Goal: Transaction & Acquisition: Purchase product/service

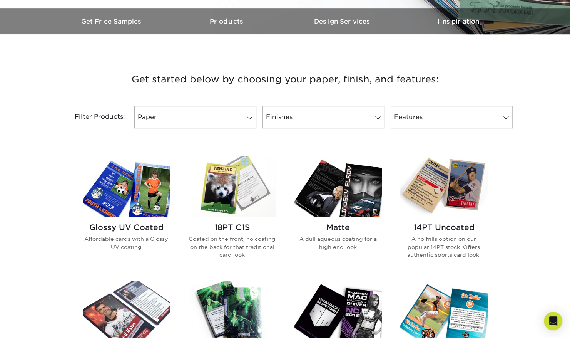
scroll to position [233, 0]
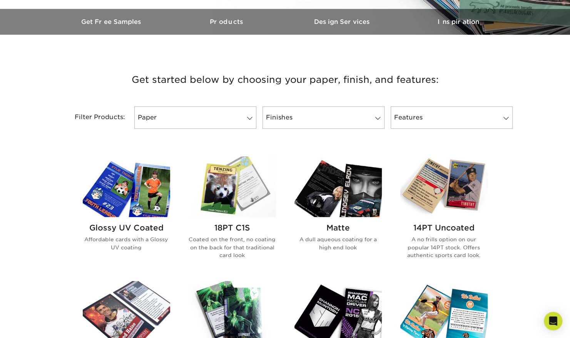
click at [456, 206] on img at bounding box center [443, 186] width 87 height 60
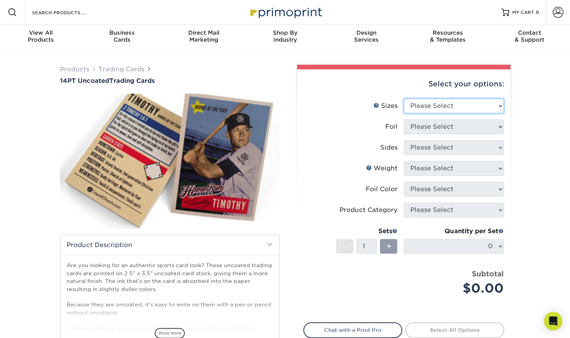
click at [437, 111] on select "Please Select 2.5" x 3.5"" at bounding box center [454, 106] width 100 height 15
select select "2.50x3.50"
click at [404, 99] on select "Please Select 2.5" x 3.5"" at bounding box center [454, 106] width 100 height 15
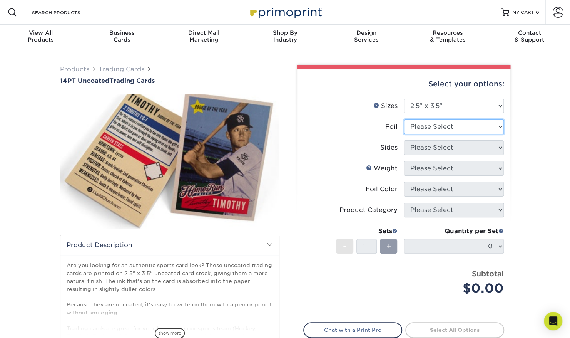
click at [453, 128] on select "Please Select Yes No" at bounding box center [454, 126] width 100 height 15
select select "0"
click at [404, 119] on select "Please Select Yes No" at bounding box center [454, 126] width 100 height 15
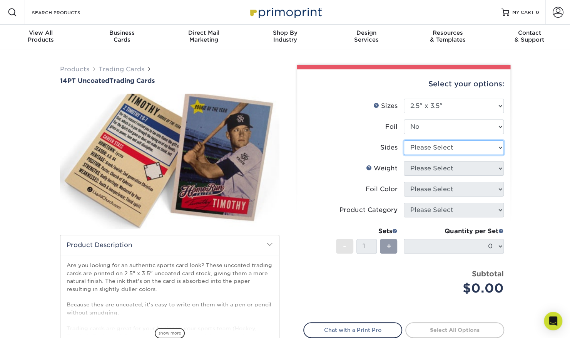
click at [450, 152] on select "Please Select Print Both Sides Print Front Only" at bounding box center [454, 147] width 100 height 15
select select "32d3c223-f82c-492b-b915-ba065a00862f"
click at [404, 140] on select "Please Select Print Both Sides Print Front Only" at bounding box center [454, 147] width 100 height 15
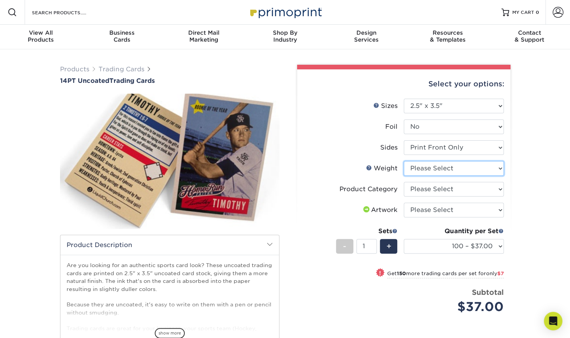
click at [453, 169] on select "Please Select 14PT Uncoated" at bounding box center [454, 168] width 100 height 15
select select "14PT Uncoated"
click at [404, 161] on select "Please Select 14PT Uncoated" at bounding box center [454, 168] width 100 height 15
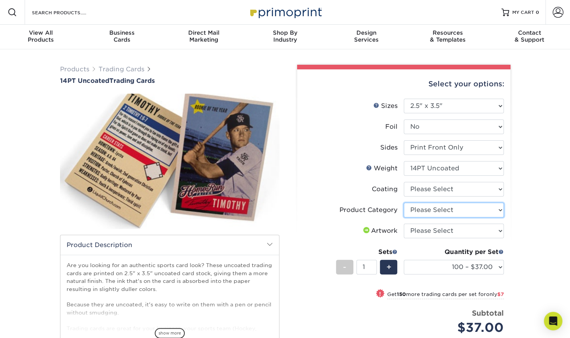
click at [462, 209] on select "Please Select Trading Cards" at bounding box center [454, 209] width 100 height 15
select select "c2f9bce9-36c2-409d-b101-c29d9d031e18"
click at [404, 202] on select "Please Select Trading Cards" at bounding box center [454, 209] width 100 height 15
click at [468, 231] on select "Please Select I will upload files I need a design - $100" at bounding box center [454, 230] width 100 height 15
select select "upload"
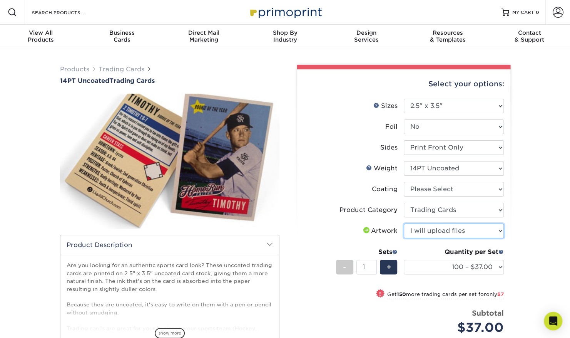
click at [404, 223] on select "Please Select I will upload files I need a design - $100" at bounding box center [454, 230] width 100 height 15
click at [393, 264] on div "+" at bounding box center [388, 266] width 17 height 15
type input "2"
